Goal: Find specific page/section

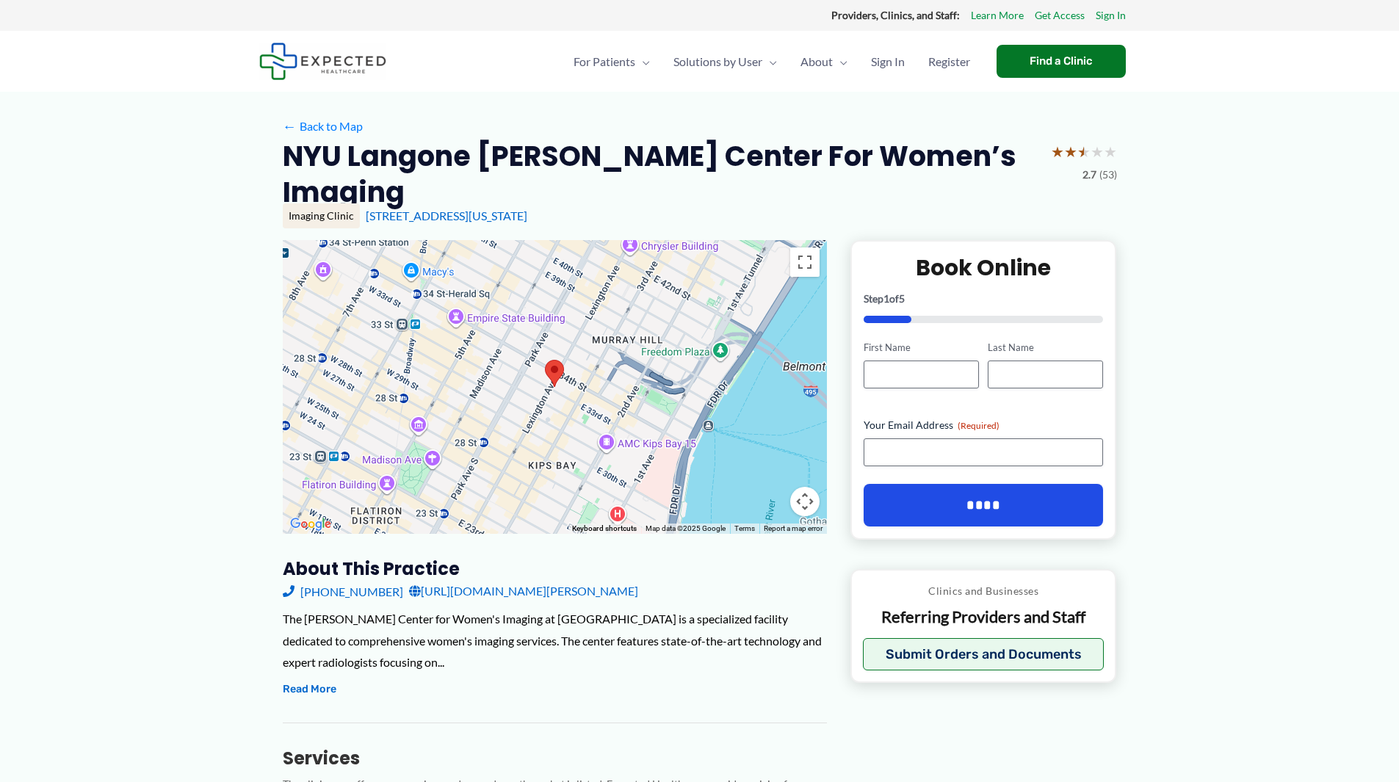
drag, startPoint x: 422, startPoint y: 200, endPoint x: 283, endPoint y: 165, distance: 143.9
click at [283, 165] on h2 "NYU Langone [PERSON_NAME] Center for Women’s Imaging" at bounding box center [661, 174] width 757 height 73
copy h2 "NYU Langone [PERSON_NAME] Center for Women’s Imaging"
click at [414, 192] on h2 "NYU Langone [PERSON_NAME] Center for Women’s Imaging" at bounding box center [661, 174] width 757 height 73
click at [288, 171] on h2 "NYU Langone [PERSON_NAME] Center for Women’s Imaging" at bounding box center [661, 174] width 757 height 73
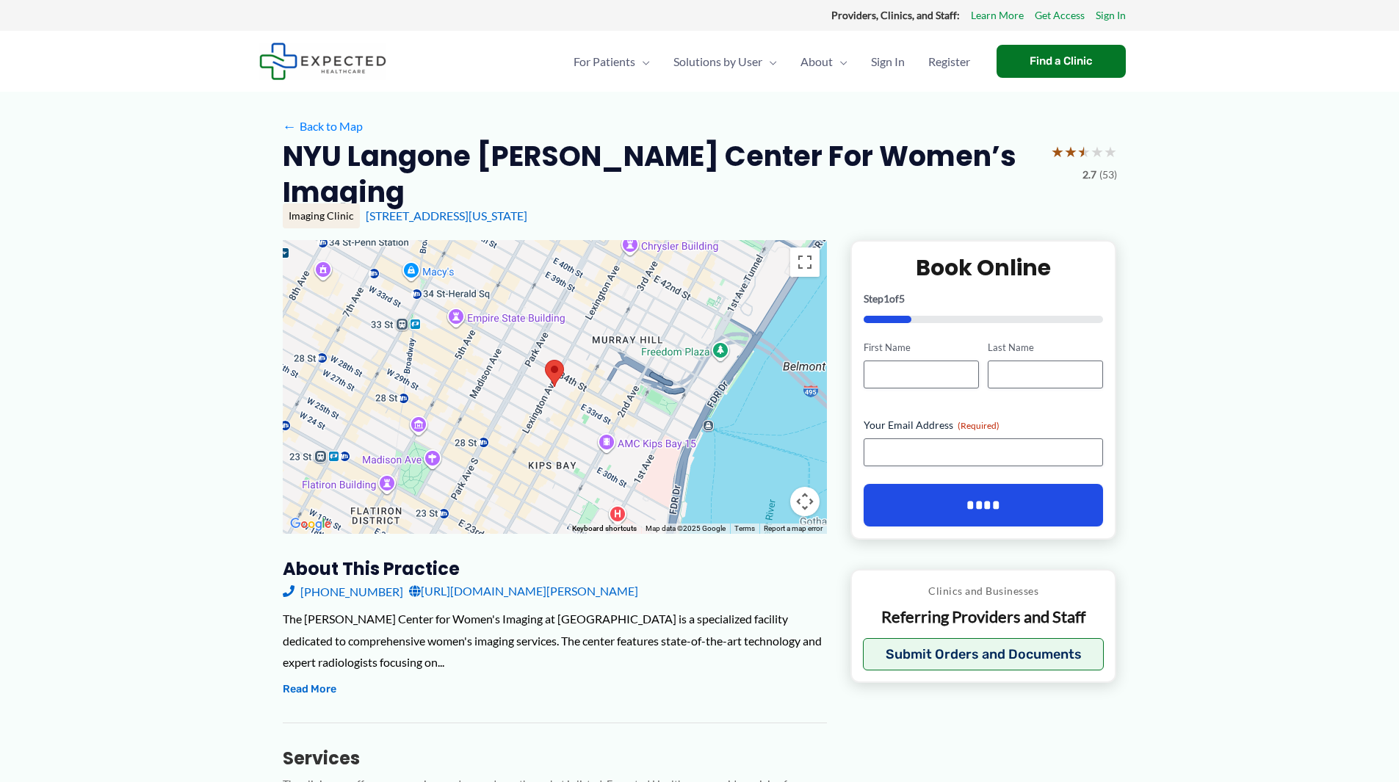
drag, startPoint x: 402, startPoint y: 198, endPoint x: 280, endPoint y: 167, distance: 125.6
copy h2 "NYU Langone [PERSON_NAME] Center for Women’s Imaging"
